Goal: Obtain resource: Obtain resource

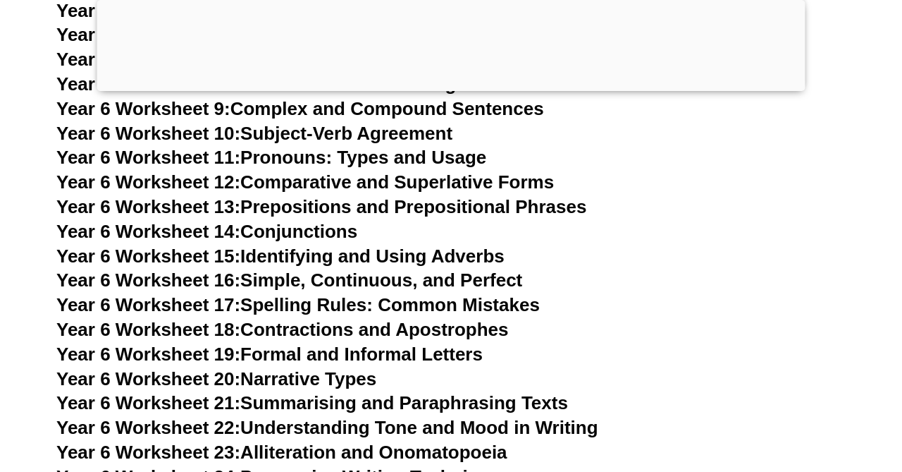
scroll to position [8535, 0]
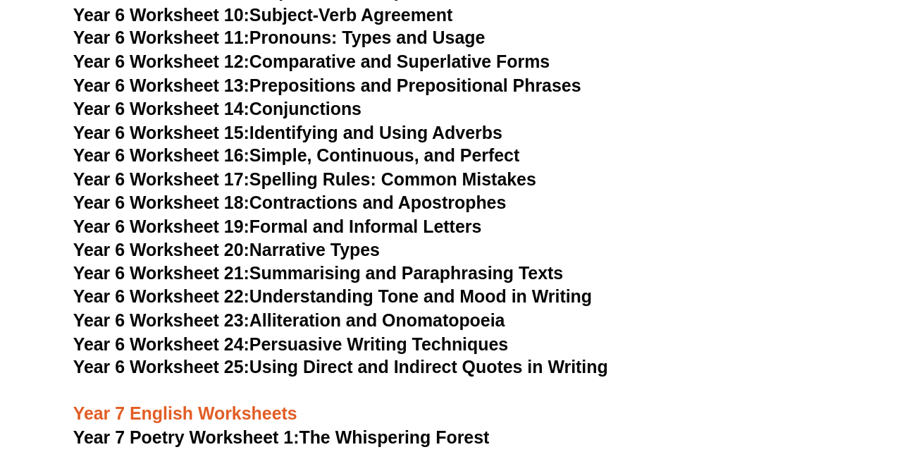
scroll to position [8426, 0]
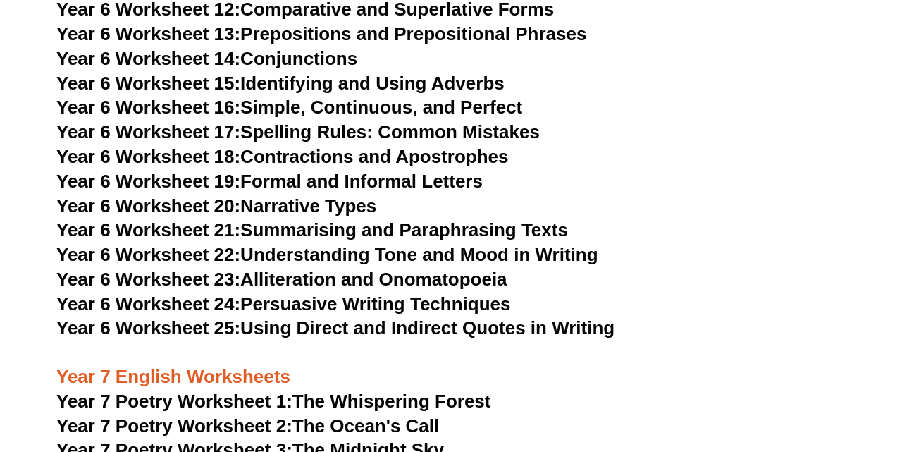
scroll to position [8591, 0]
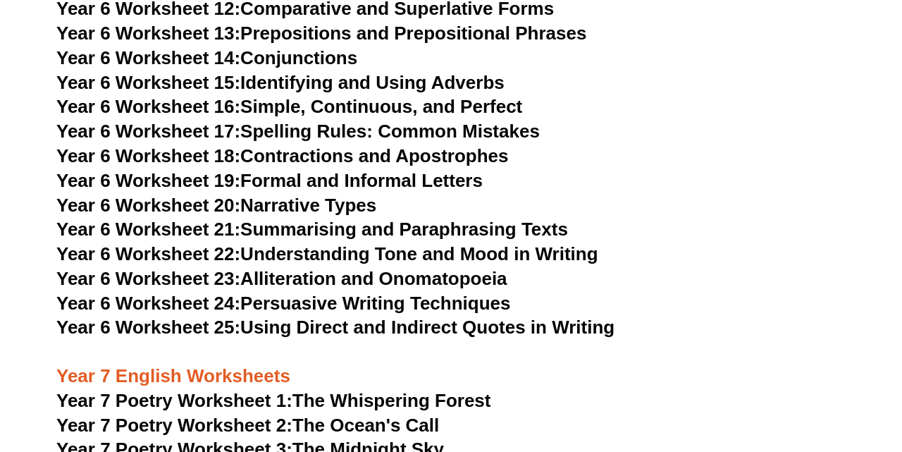
click at [228, 414] on span "Year 7 Poetry Worksheet 2:" at bounding box center [174, 424] width 236 height 21
click at [182, 438] on span "Year 7 Poetry Worksheet 3:" at bounding box center [174, 448] width 236 height 21
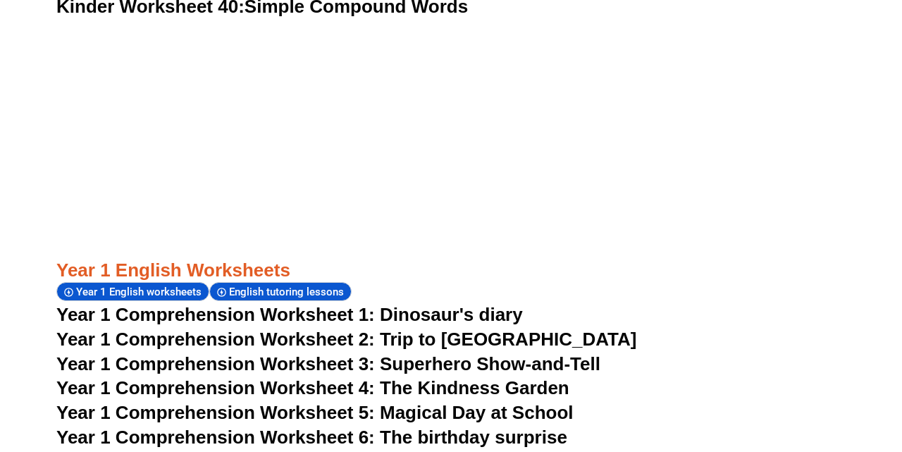
scroll to position [1533, 0]
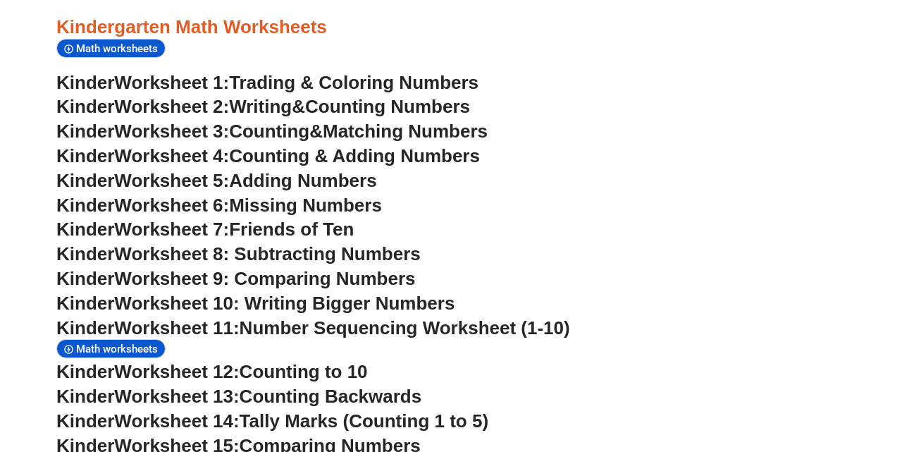
scroll to position [618, 0]
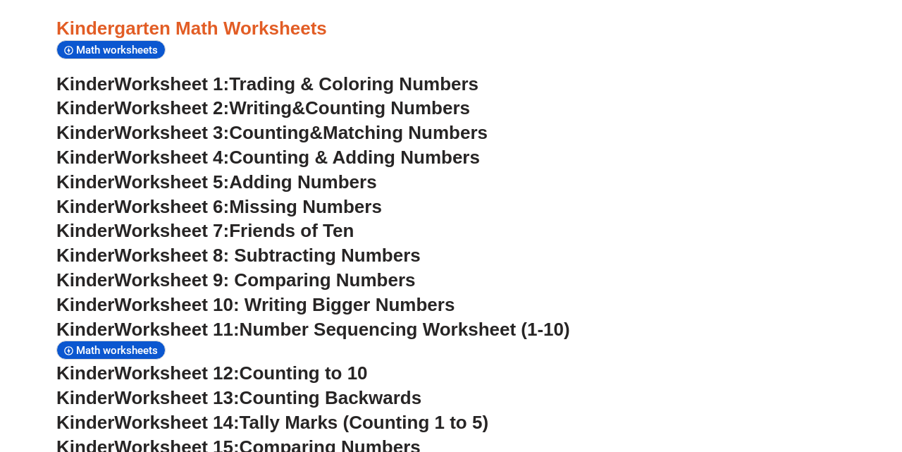
click at [276, 80] on span "Trading & Coloring Numbers" at bounding box center [354, 83] width 250 height 21
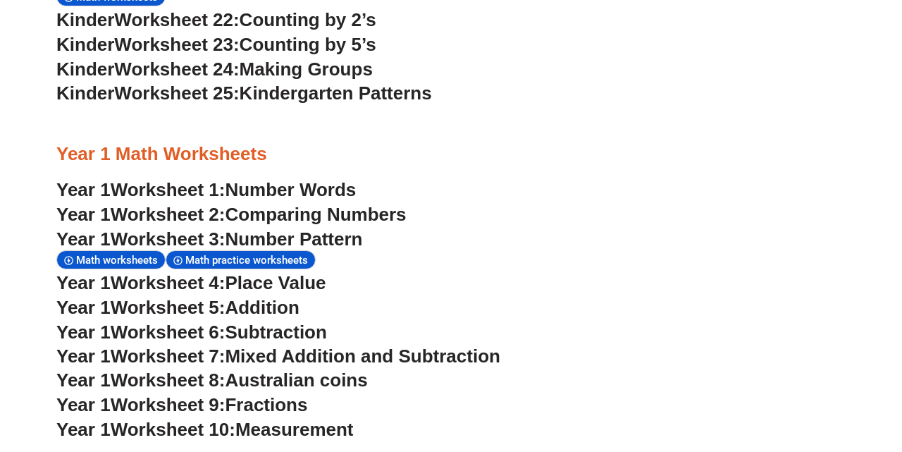
scroll to position [618, 1]
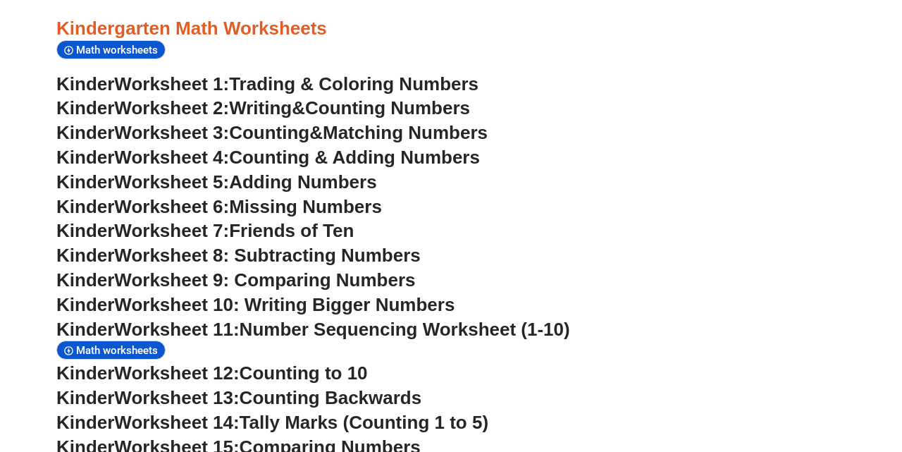
scroll to position [618, 0]
click at [180, 108] on span "Worksheet 2:" at bounding box center [171, 107] width 115 height 21
click at [176, 126] on span "Worksheet 3:" at bounding box center [171, 132] width 115 height 21
click at [168, 154] on span "Worksheet 4:" at bounding box center [171, 157] width 115 height 21
click at [190, 180] on span "Worksheet 5:" at bounding box center [171, 181] width 115 height 21
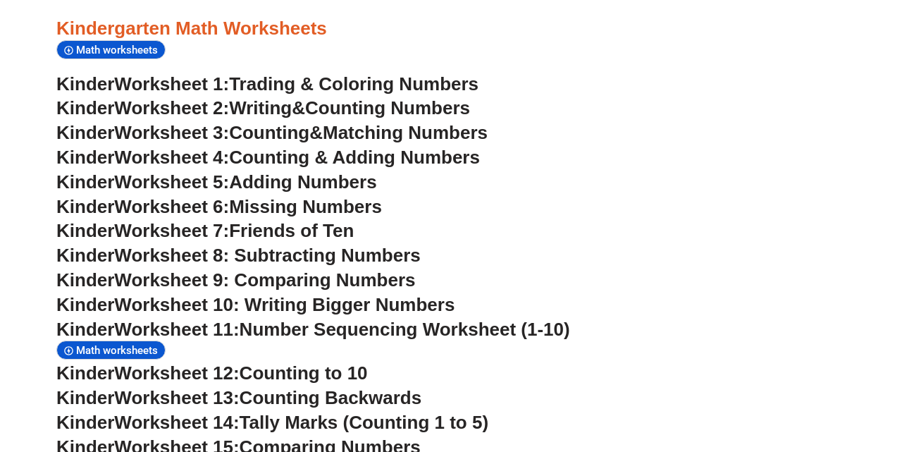
click at [247, 83] on span "Trading & Coloring Numbers" at bounding box center [354, 83] width 250 height 21
